Goal: Submit feedback/report problem

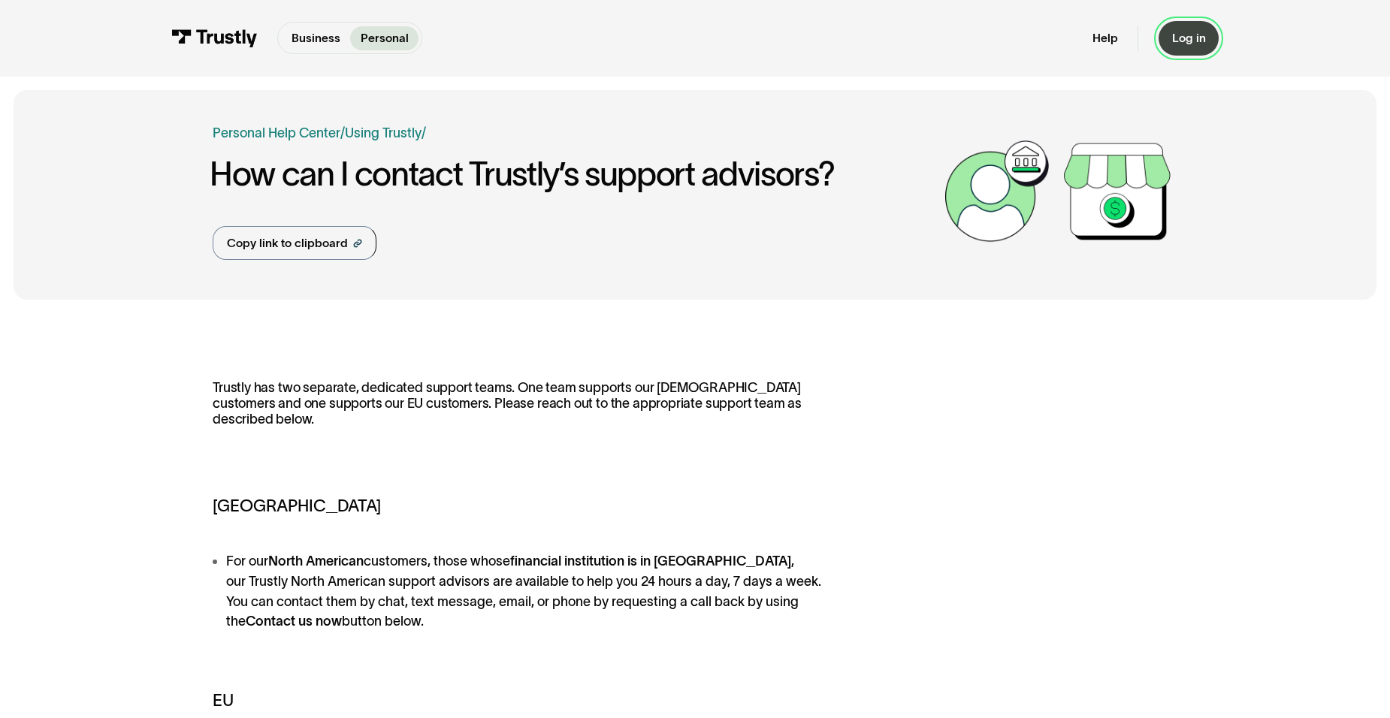
click at [1190, 52] on link "Log in" at bounding box center [1188, 38] width 60 height 35
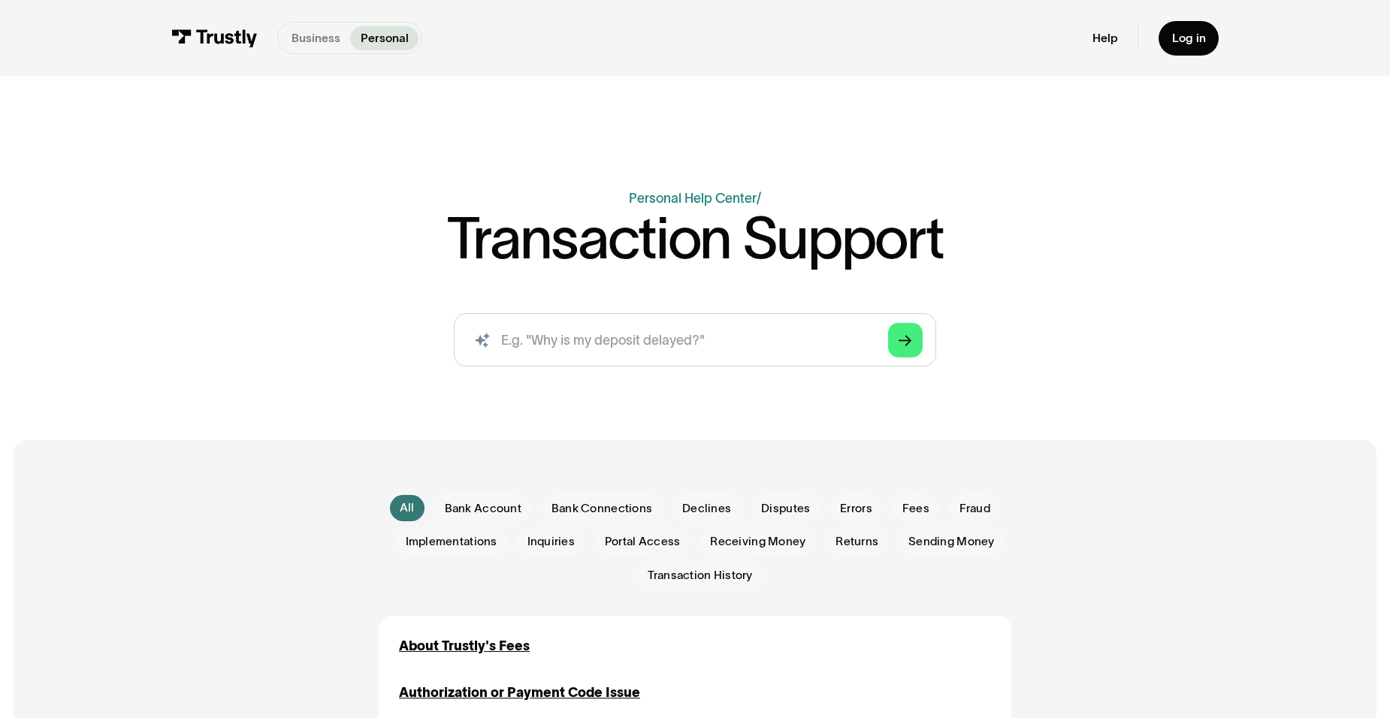
click at [305, 44] on p "Business" at bounding box center [315, 37] width 49 height 17
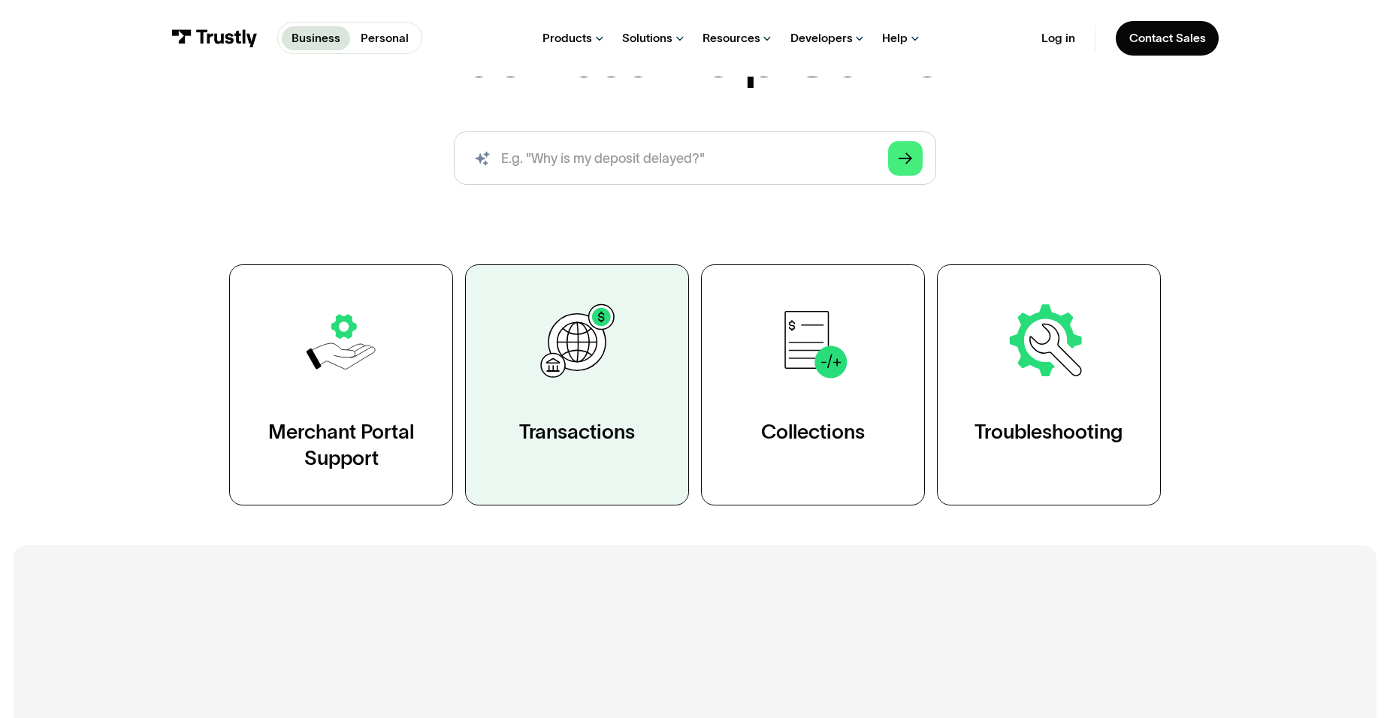
scroll to position [167, 0]
click at [584, 364] on img at bounding box center [576, 341] width 86 height 86
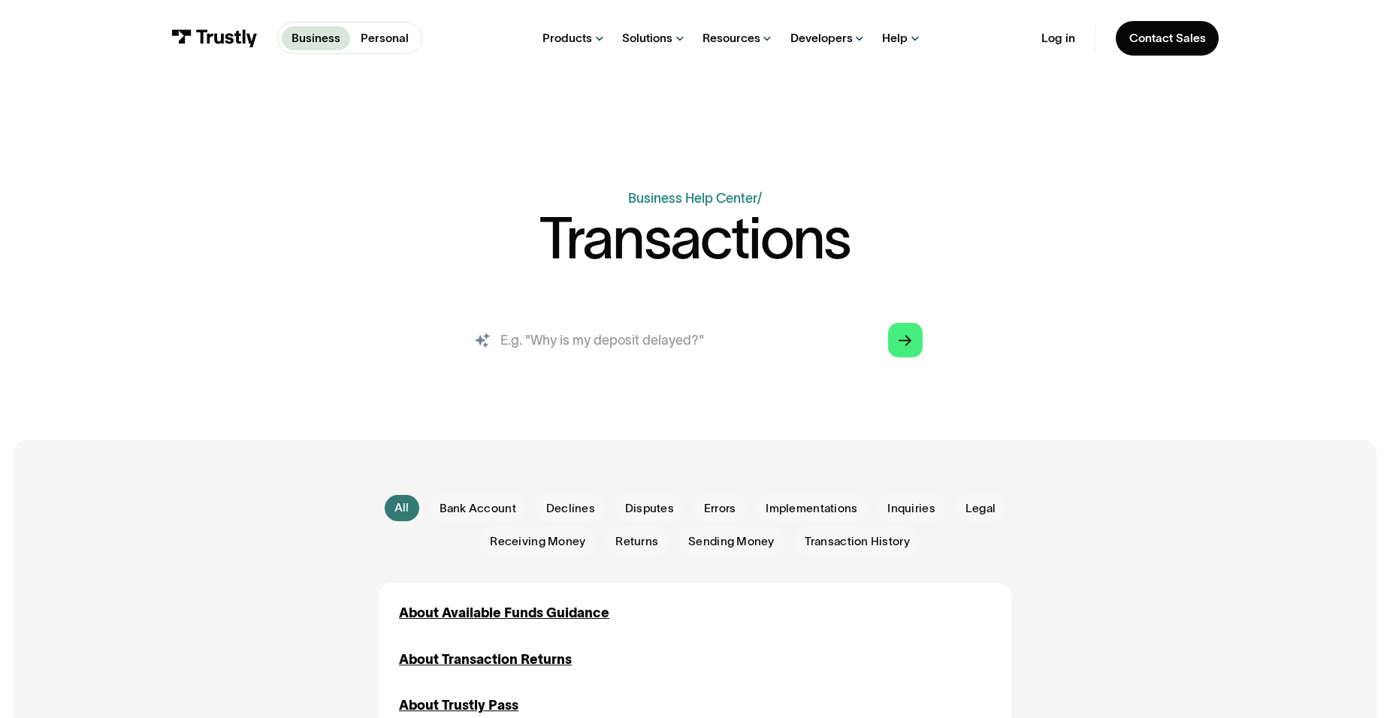
click at [597, 339] on input "search" at bounding box center [695, 339] width 482 height 53
type input "Alibaba have not received my money and its been paid to you"
click at [909, 346] on icon "Arrow Right" at bounding box center [906, 341] width 14 height 14
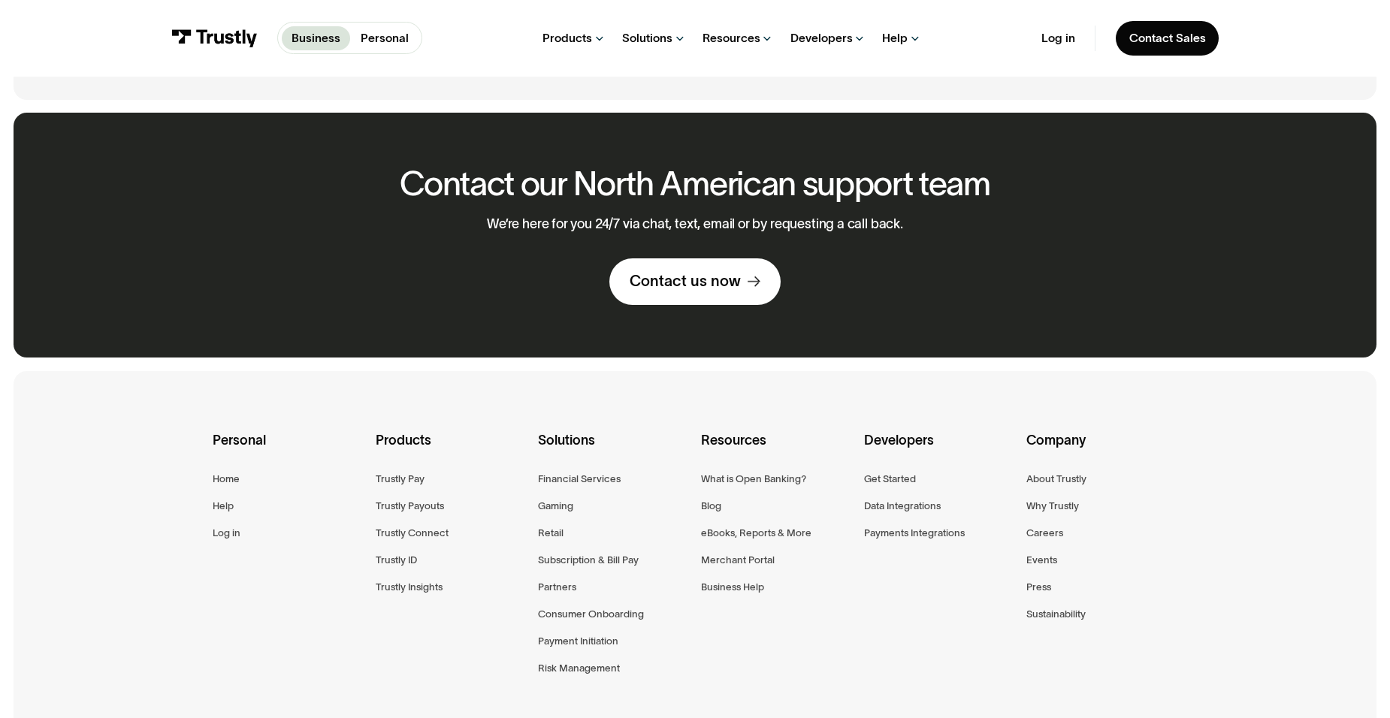
scroll to position [1497, 0]
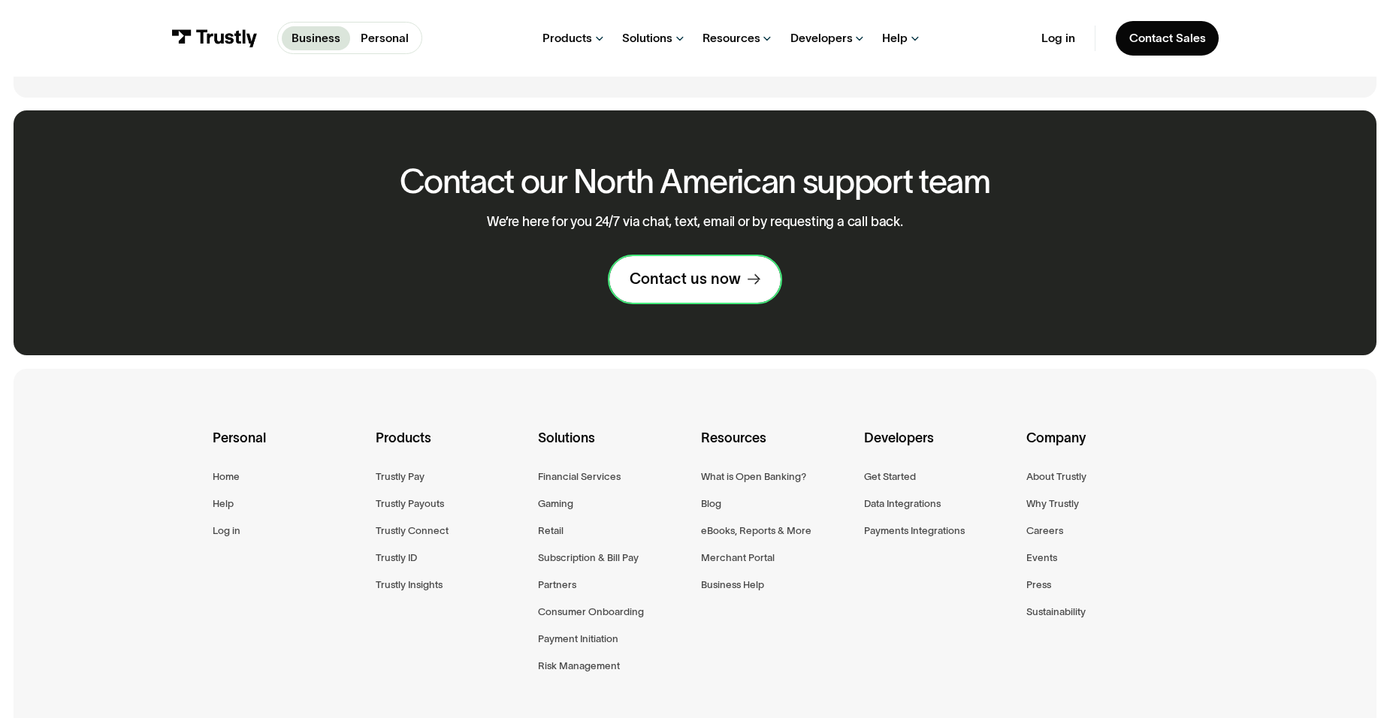
click at [690, 280] on div "Contact us now" at bounding box center [685, 280] width 111 height 20
